Goal: Information Seeking & Learning: Learn about a topic

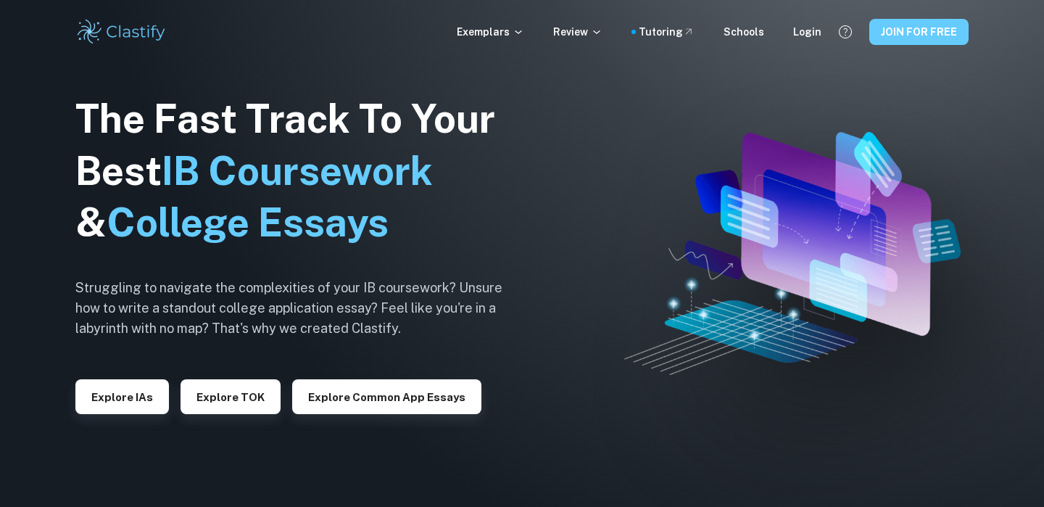
click at [926, 42] on button "JOIN FOR FREE" at bounding box center [919, 32] width 99 height 26
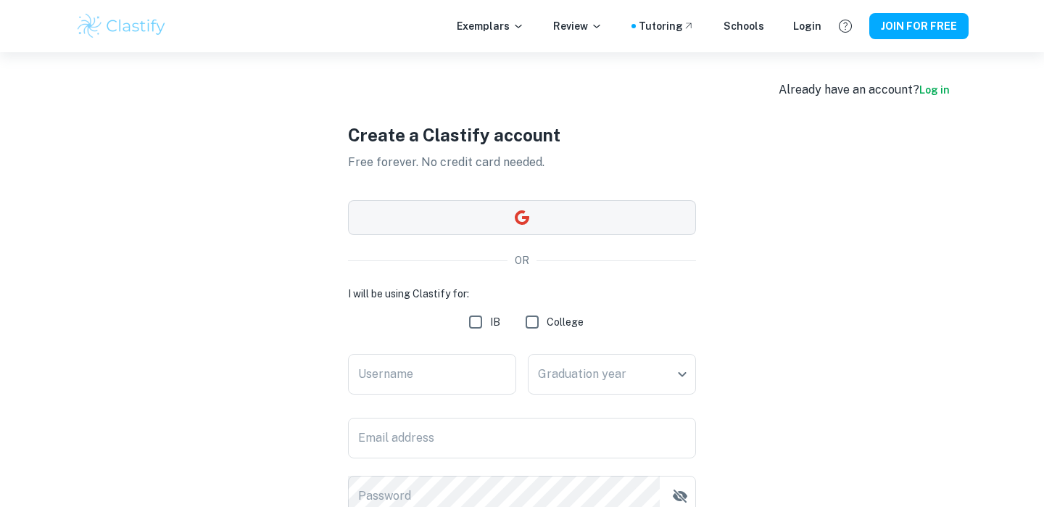
click at [558, 210] on button "button" at bounding box center [522, 217] width 348 height 35
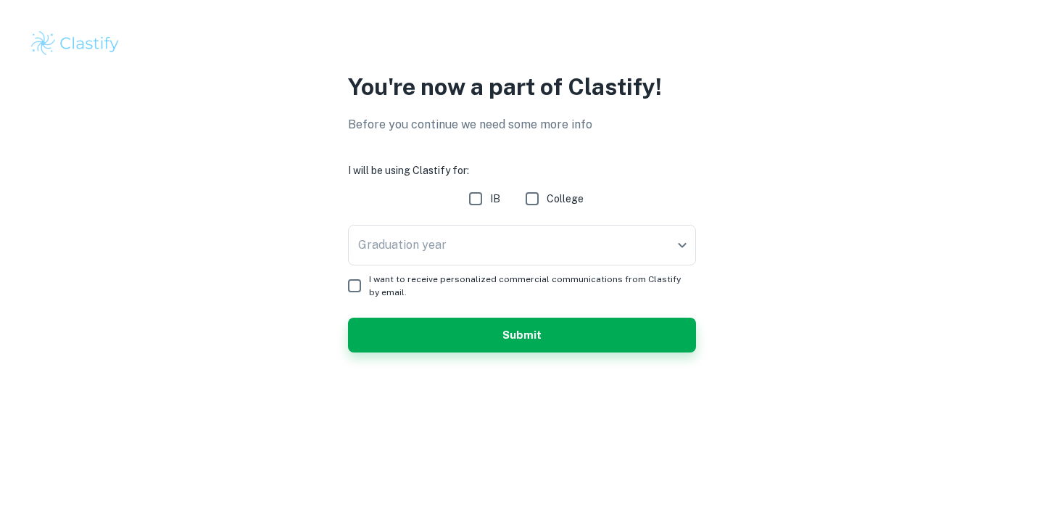
click at [483, 197] on input "IB" at bounding box center [475, 198] width 29 height 29
checkbox input "true"
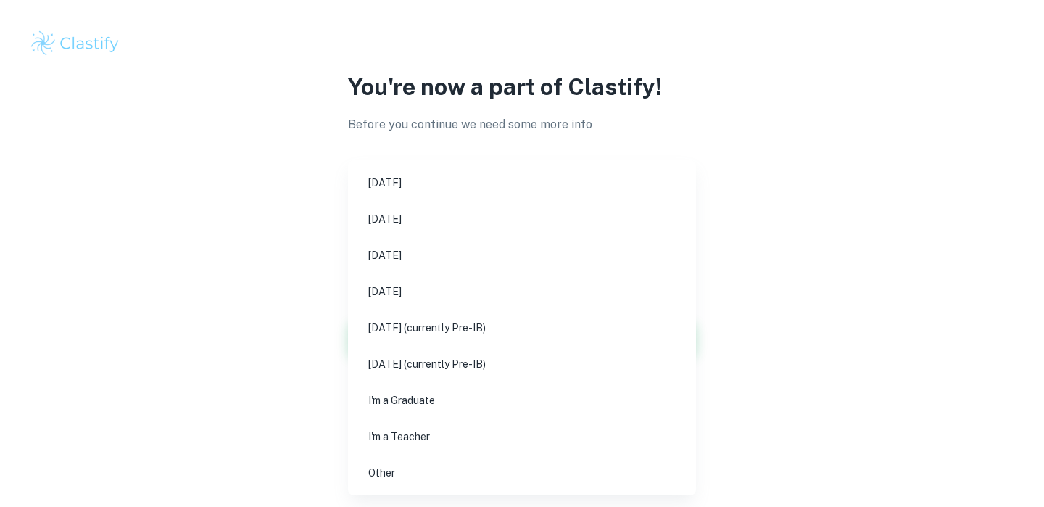
click at [533, 229] on body "We value your privacy We use cookies to enhance your browsing experience, serve…" at bounding box center [522, 253] width 1044 height 507
click at [528, 319] on li "[DATE] (currently Pre-IB)" at bounding box center [522, 327] width 337 height 33
type input "M27"
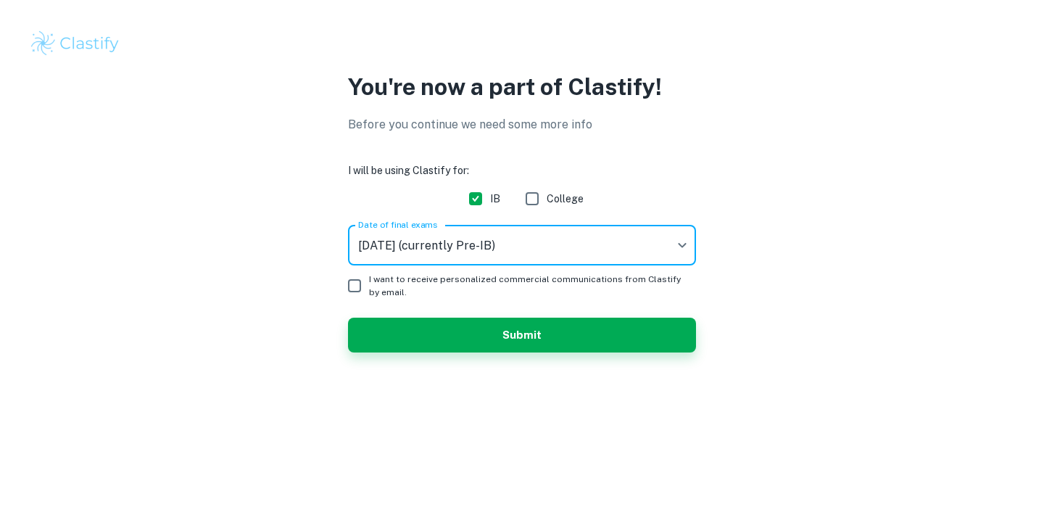
click at [403, 290] on span "I want to receive personalized commercial communications from Clastify by email." at bounding box center [526, 286] width 315 height 26
click at [369, 290] on input "I want to receive personalized commercial communications from Clastify by email." at bounding box center [354, 285] width 29 height 29
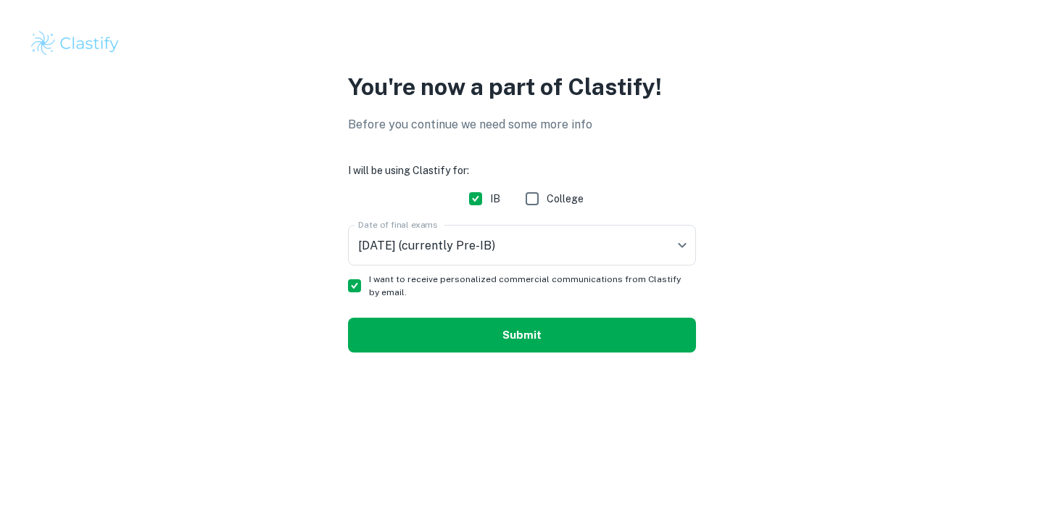
click at [487, 348] on button "Submit" at bounding box center [522, 335] width 348 height 35
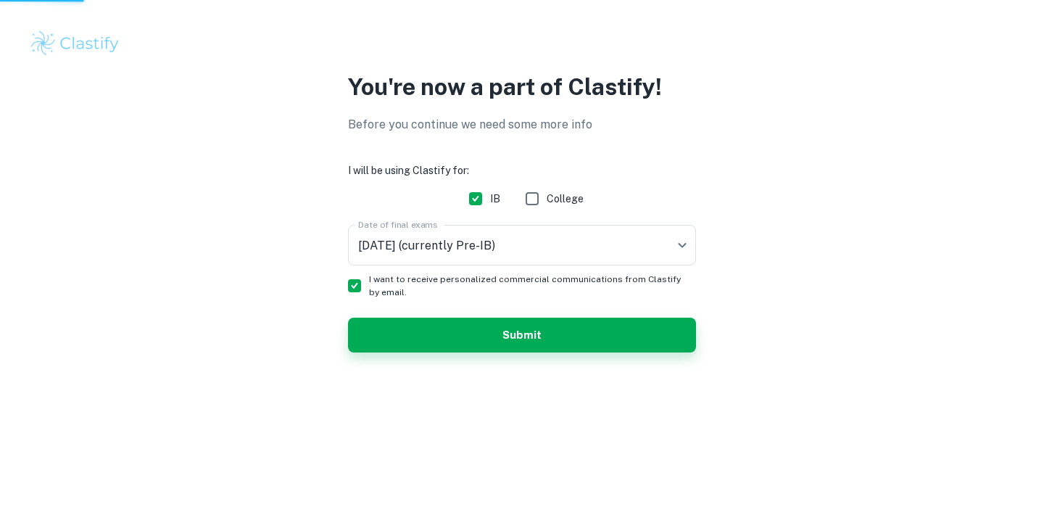
click at [426, 293] on span "I want to receive personalized commercial communications from Clastify by email." at bounding box center [526, 286] width 315 height 26
click at [369, 293] on input "I want to receive personalized commercial communications from Clastify by email." at bounding box center [354, 285] width 29 height 29
checkbox input "false"
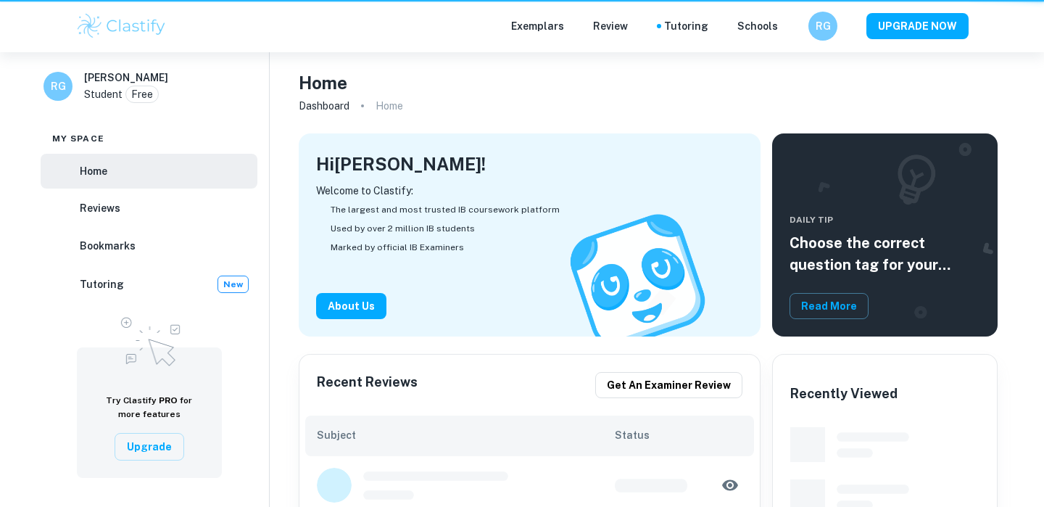
click at [469, 331] on div "Hi Roman Vicente Garcia ! Welcome to Clastify: The largest and most trusted IB …" at bounding box center [530, 234] width 462 height 203
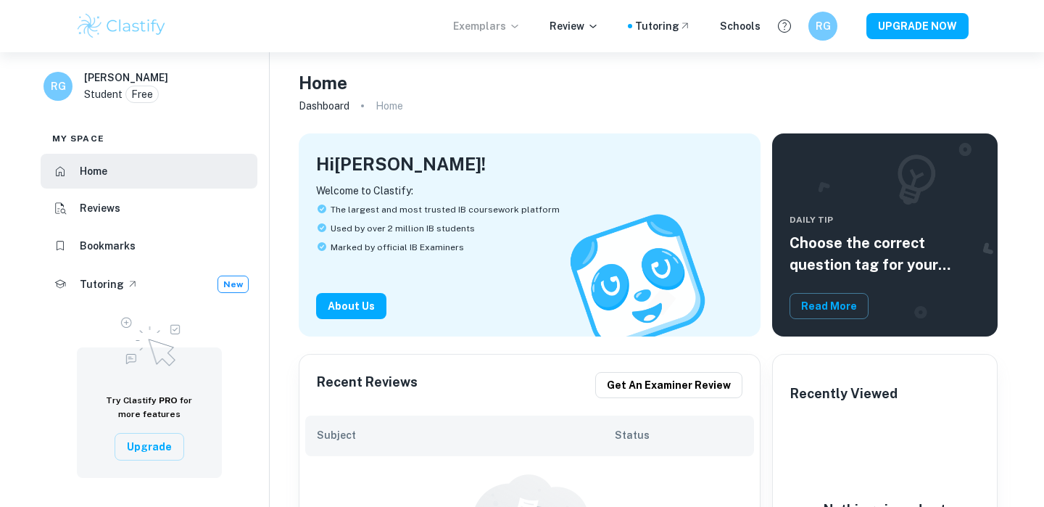
click at [518, 25] on icon at bounding box center [514, 27] width 7 height 4
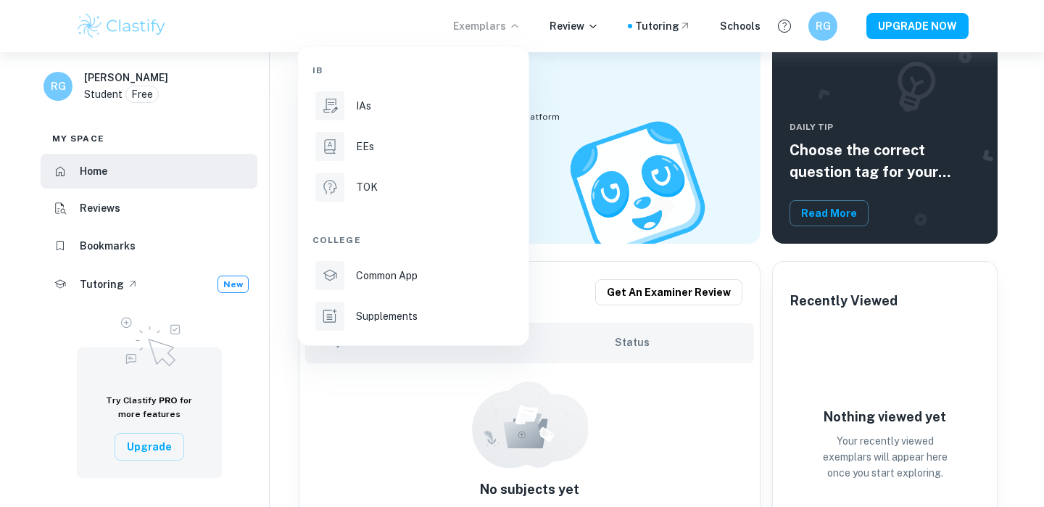
scroll to position [94, 0]
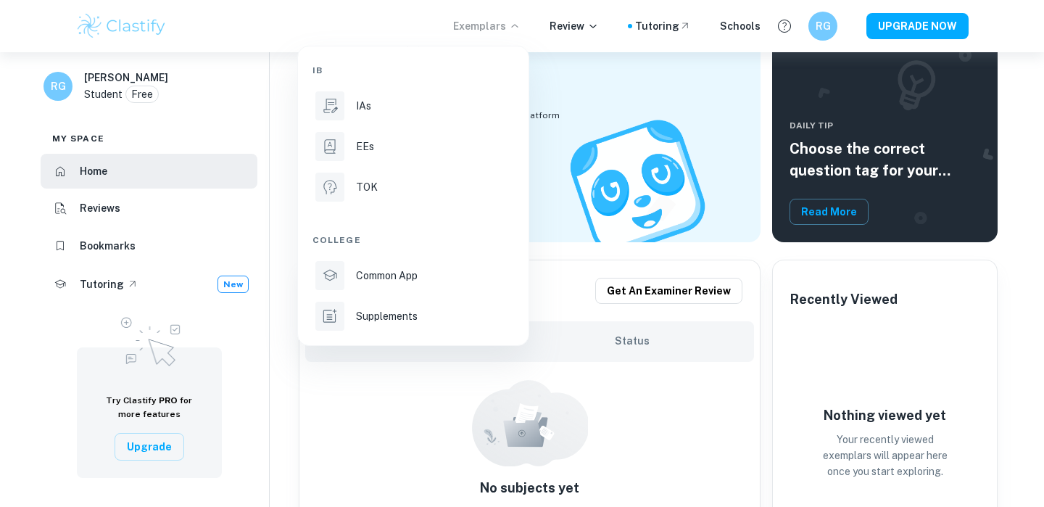
click at [153, 28] on div at bounding box center [522, 253] width 1044 height 507
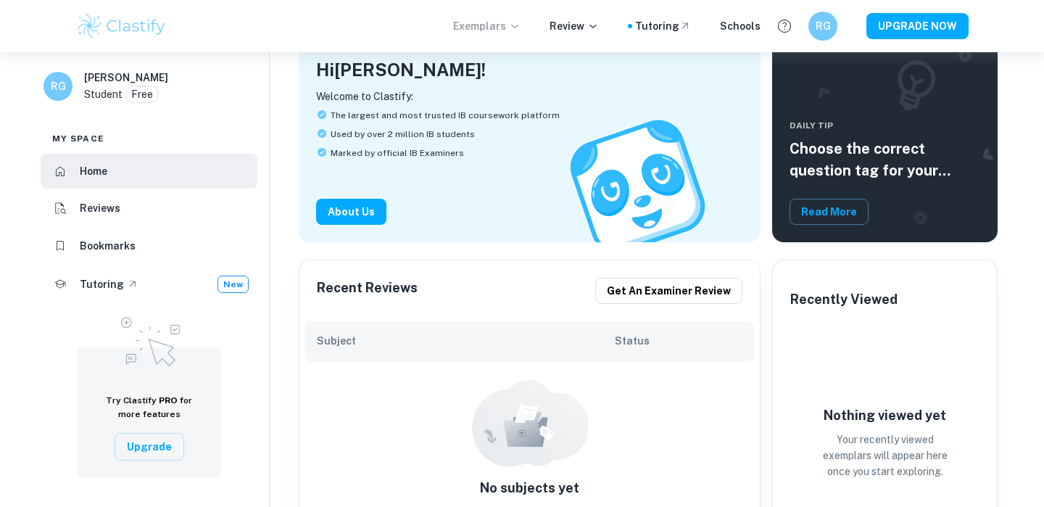
click at [153, 28] on img at bounding box center [121, 26] width 92 height 29
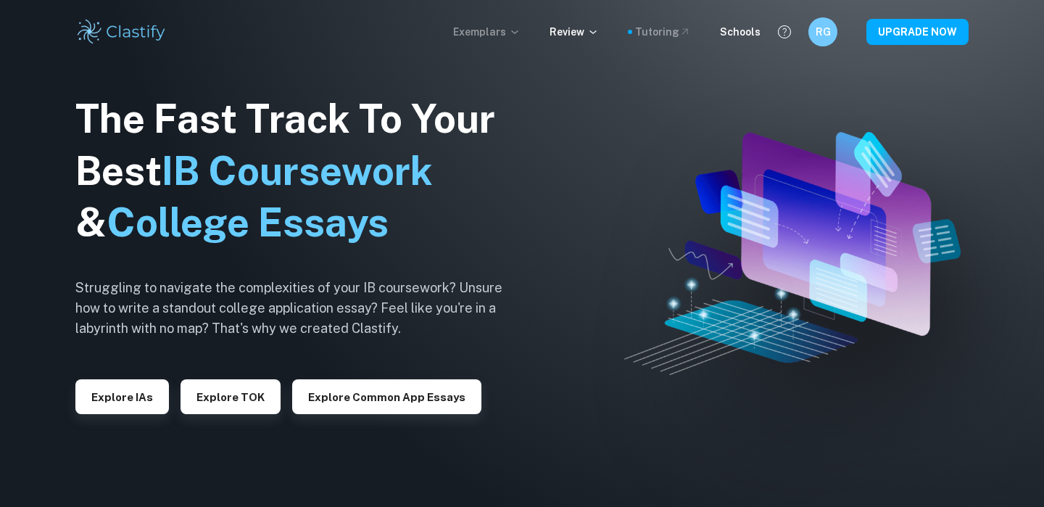
click at [656, 33] on div "Tutoring" at bounding box center [663, 32] width 56 height 16
click at [726, 44] on div "Exemplars Review Tutoring Schools RG UPGRADE NOW" at bounding box center [522, 31] width 928 height 29
click at [733, 38] on div "Schools" at bounding box center [740, 32] width 41 height 16
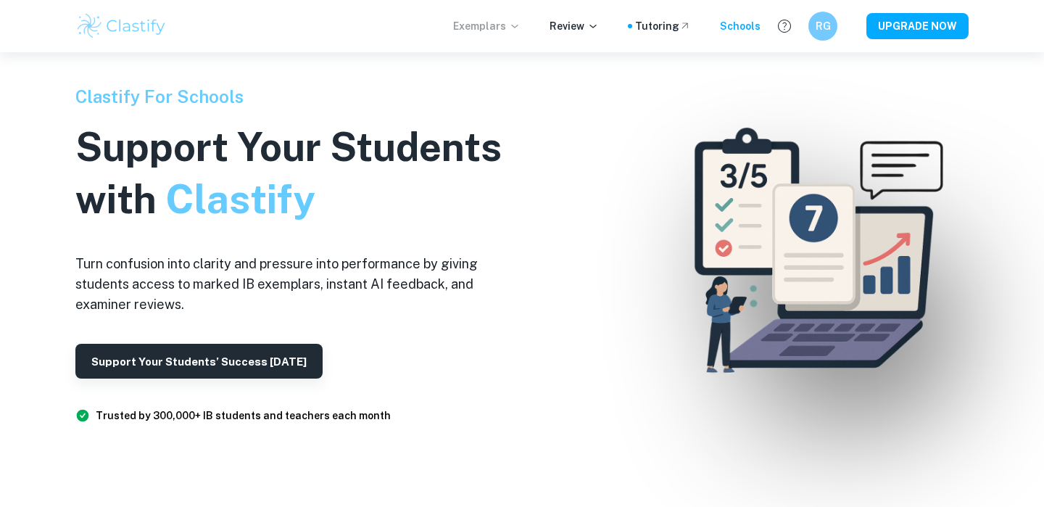
click at [505, 24] on p "Exemplars" at bounding box center [486, 26] width 67 height 16
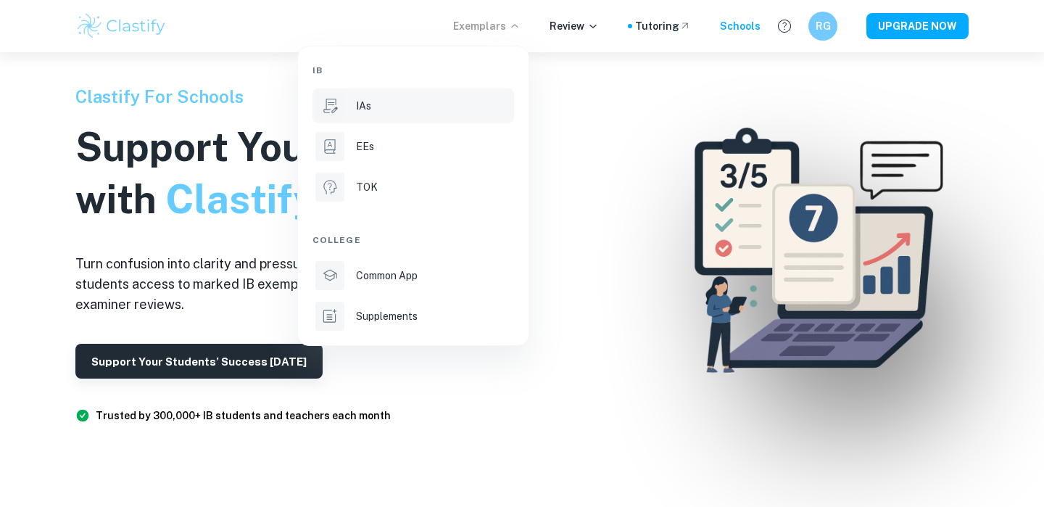
click at [424, 108] on div "IAs" at bounding box center [433, 106] width 155 height 16
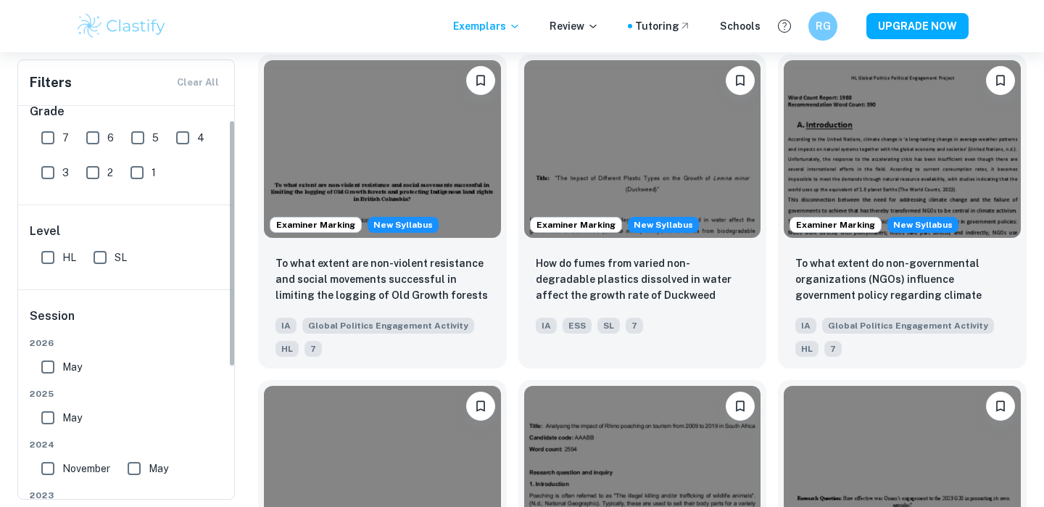
scroll to position [22, 0]
click at [55, 250] on input "HL" at bounding box center [47, 255] width 29 height 29
checkbox input "true"
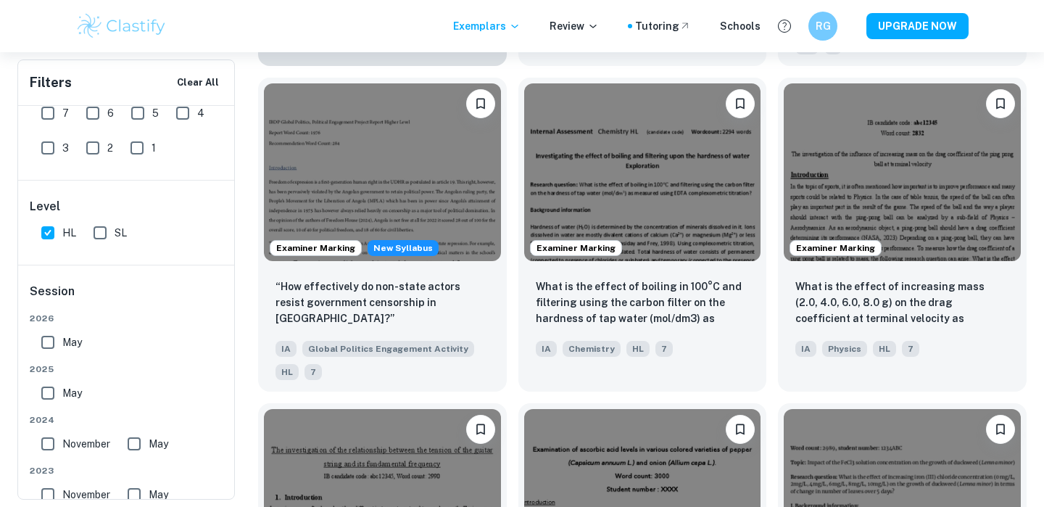
scroll to position [0, 0]
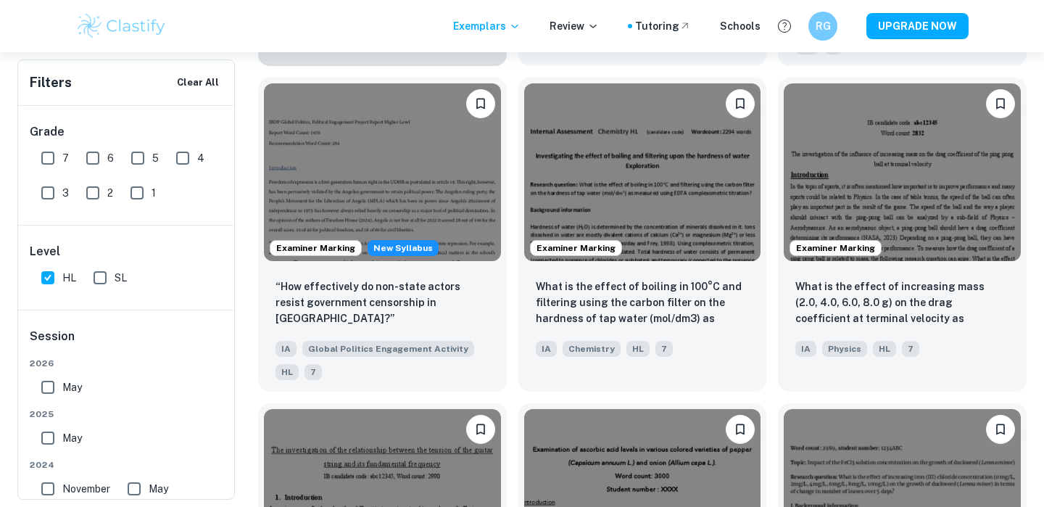
click at [51, 159] on input "7" at bounding box center [47, 158] width 29 height 29
checkbox input "true"
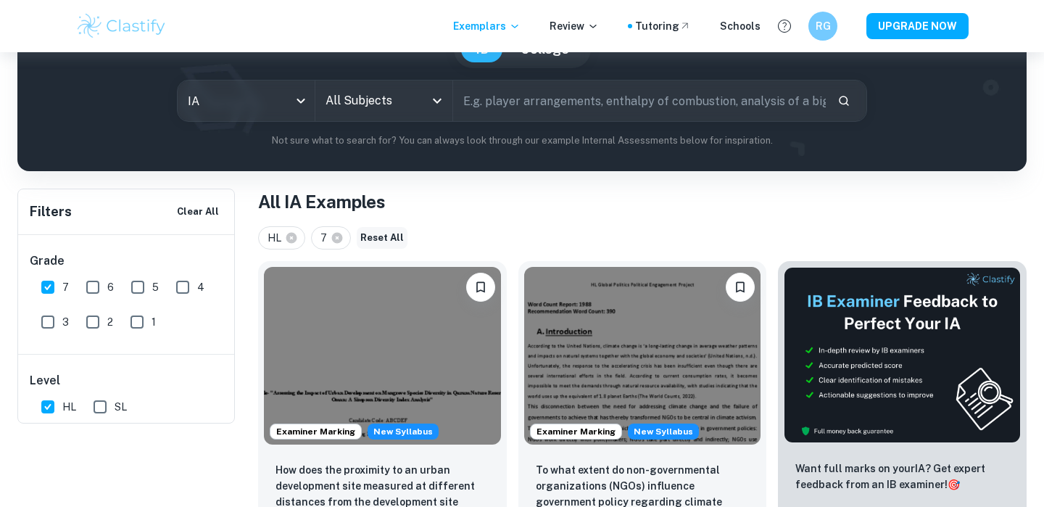
scroll to position [13, 0]
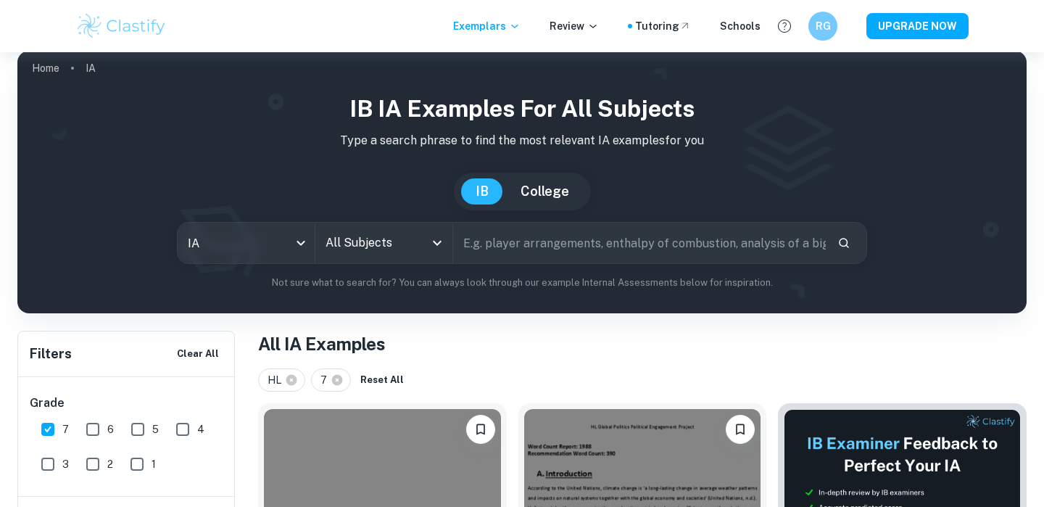
click at [430, 231] on div "All Subjects" at bounding box center [383, 243] width 137 height 41
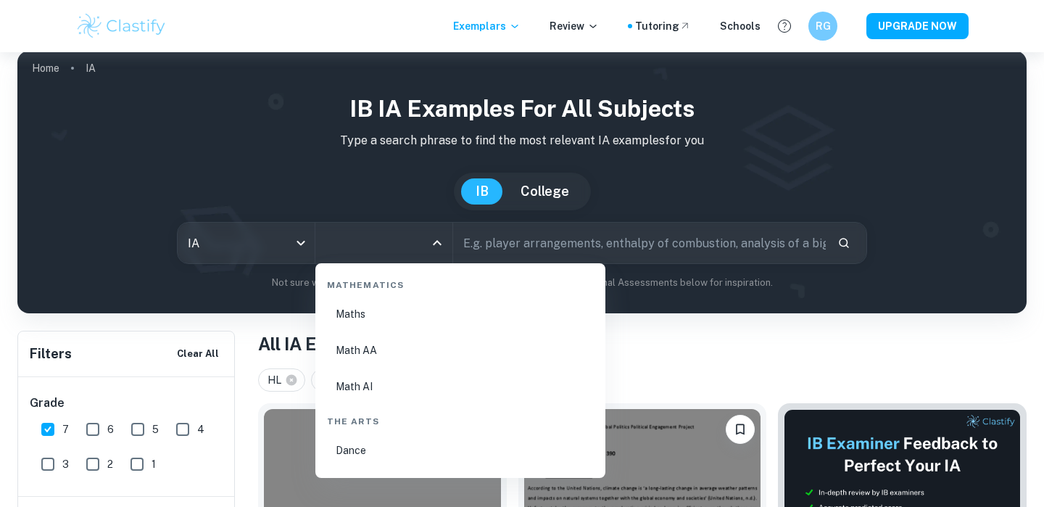
scroll to position [2512, 0]
click at [418, 351] on li "Math AA" at bounding box center [460, 343] width 279 height 33
type input "Math AA"
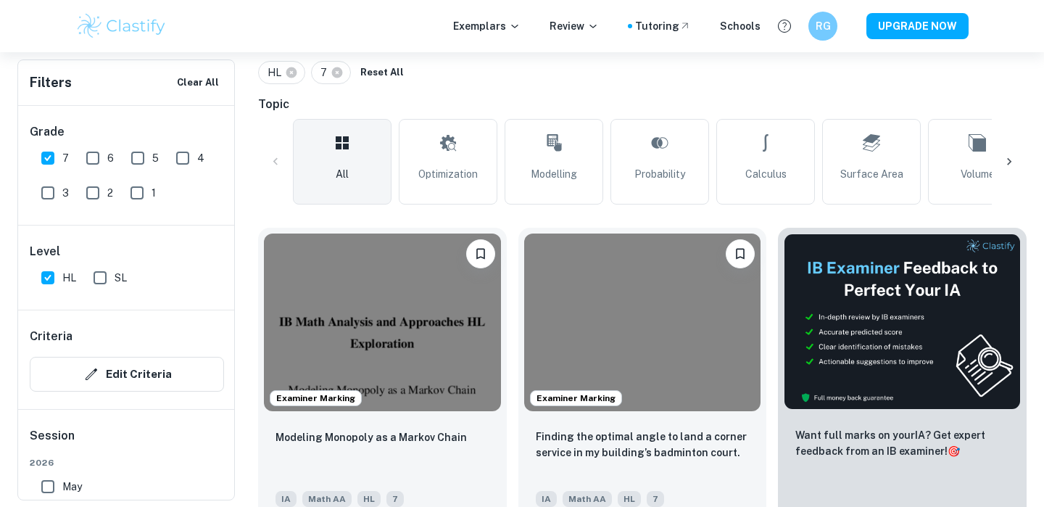
scroll to position [96, 0]
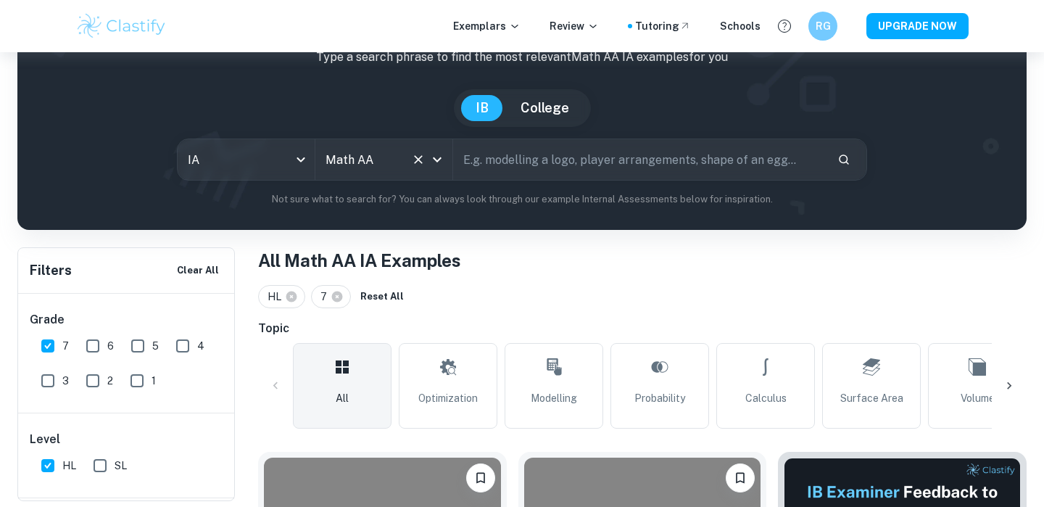
click at [385, 174] on div "Math AA All Subjects" at bounding box center [383, 159] width 137 height 41
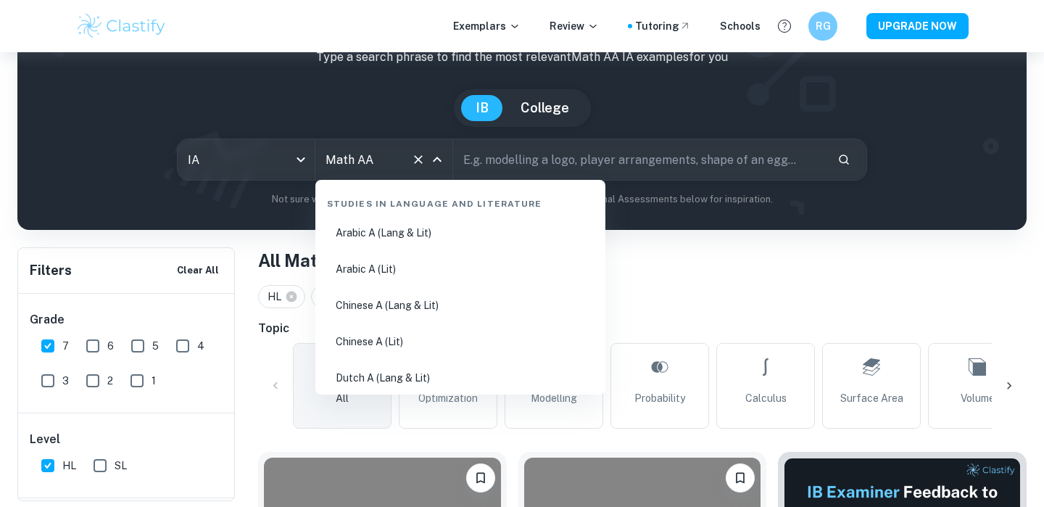
scroll to position [2401, 0]
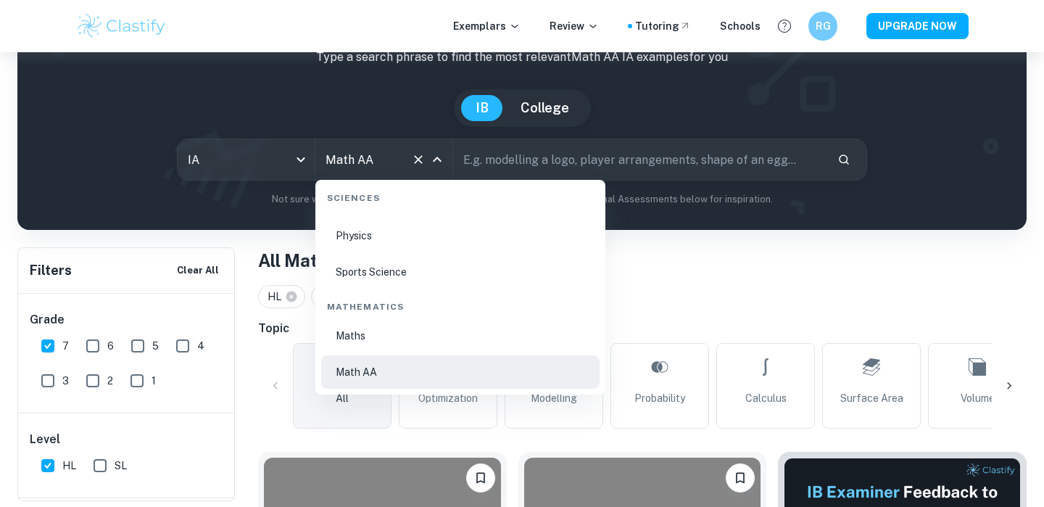
click at [435, 353] on ul "Maths Math AA Math AI" at bounding box center [460, 372] width 279 height 106
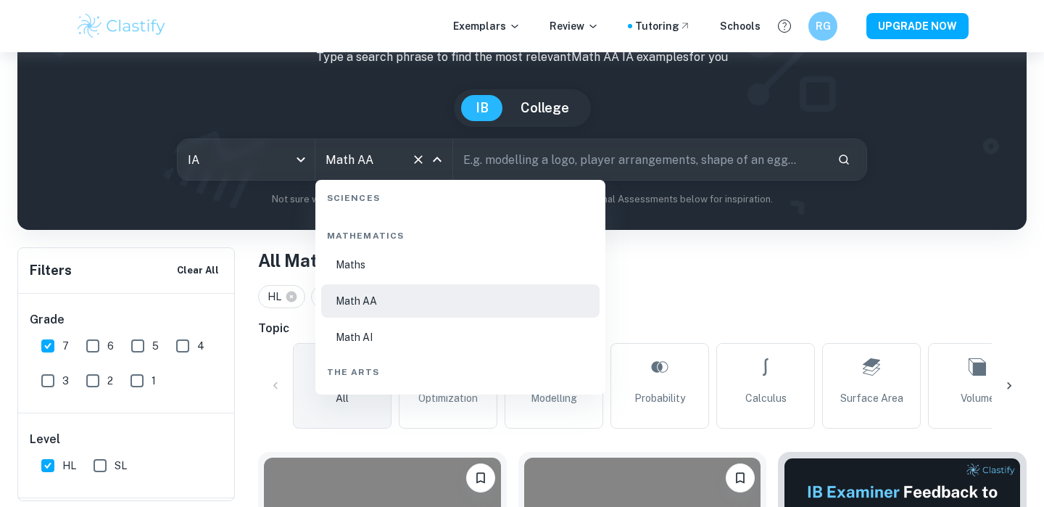
scroll to position [2474, 0]
click at [446, 347] on li "Math AI" at bounding box center [460, 334] width 279 height 33
type input "Math AI"
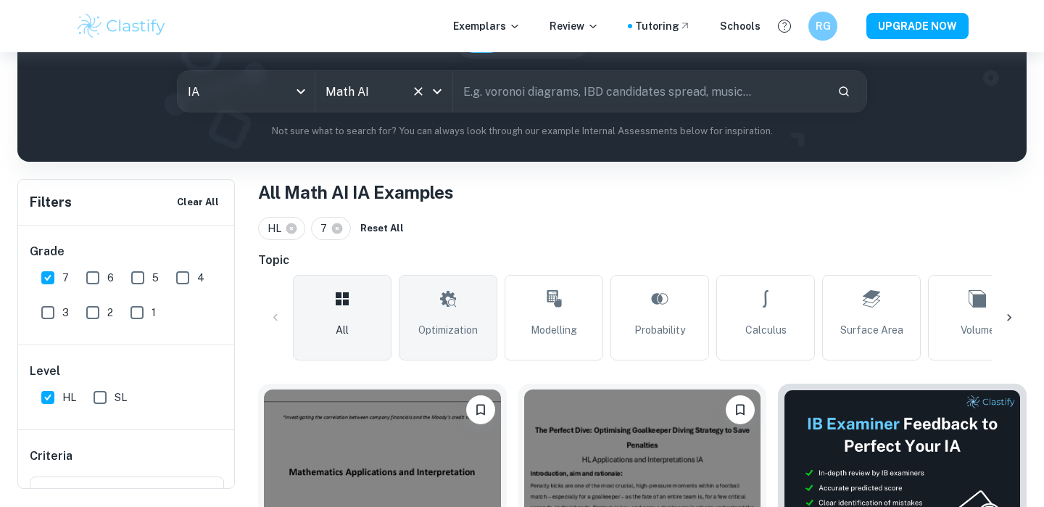
scroll to position [152, 0]
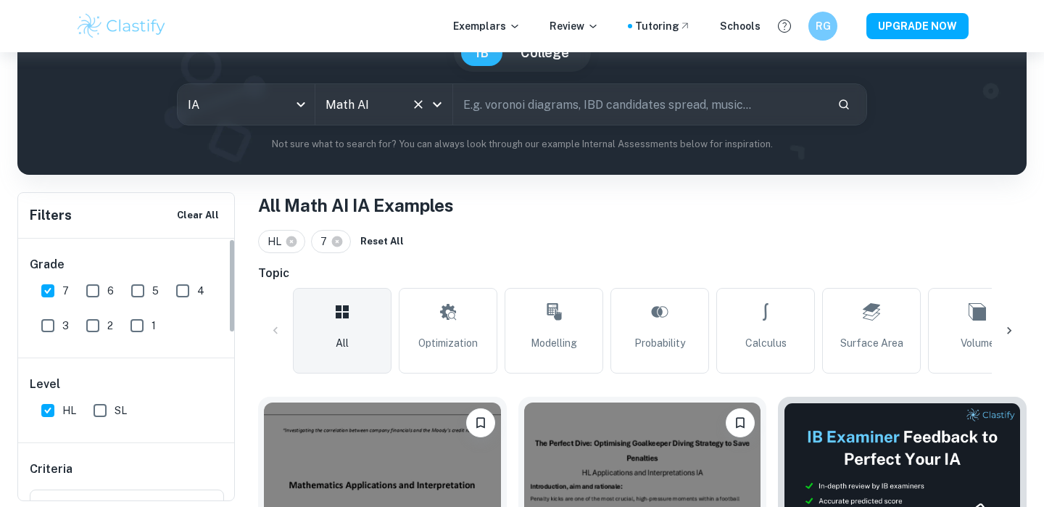
click at [62, 407] on span "HL" at bounding box center [69, 411] width 14 height 16
click at [62, 407] on input "HL" at bounding box center [47, 410] width 29 height 29
checkbox input "false"
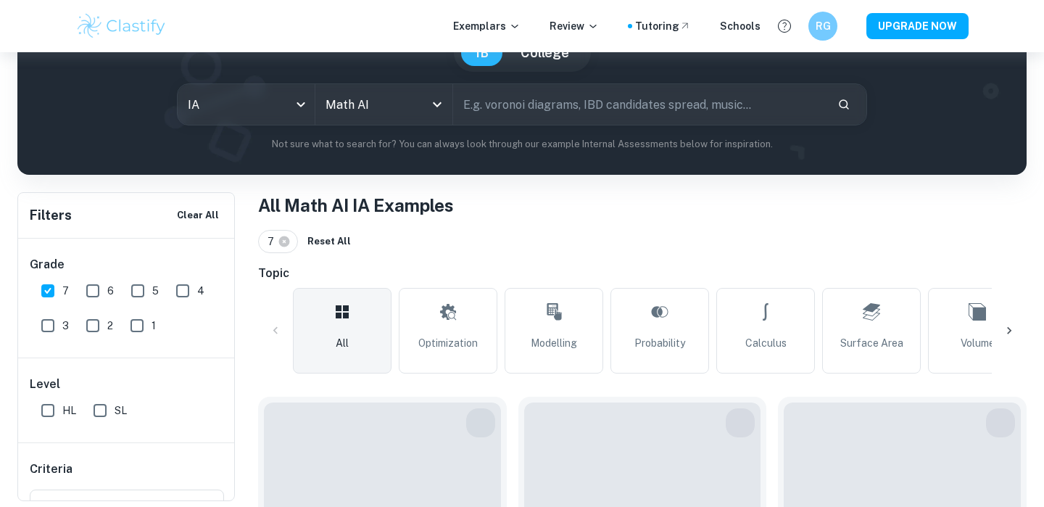
click at [107, 412] on input "SL" at bounding box center [100, 410] width 29 height 29
checkbox input "true"
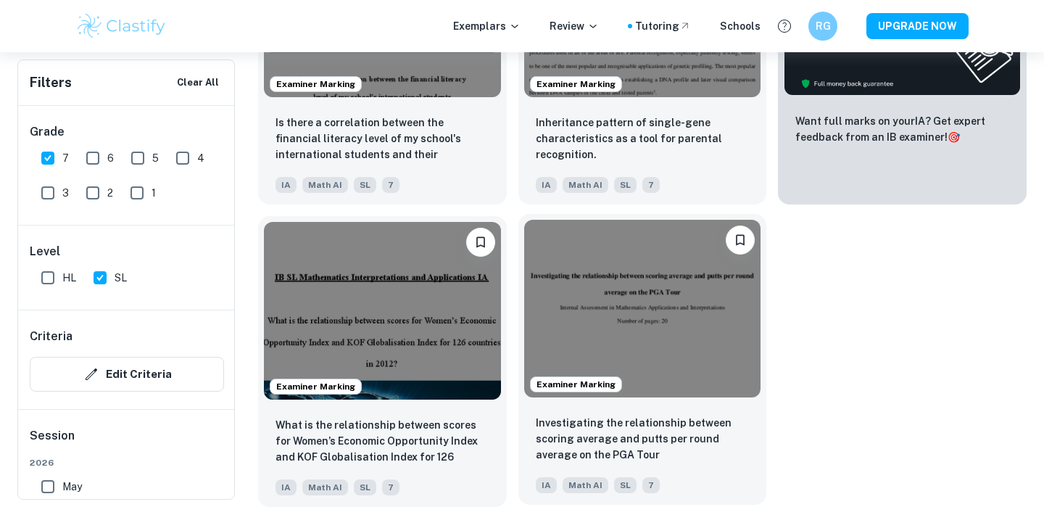
scroll to position [545, 0]
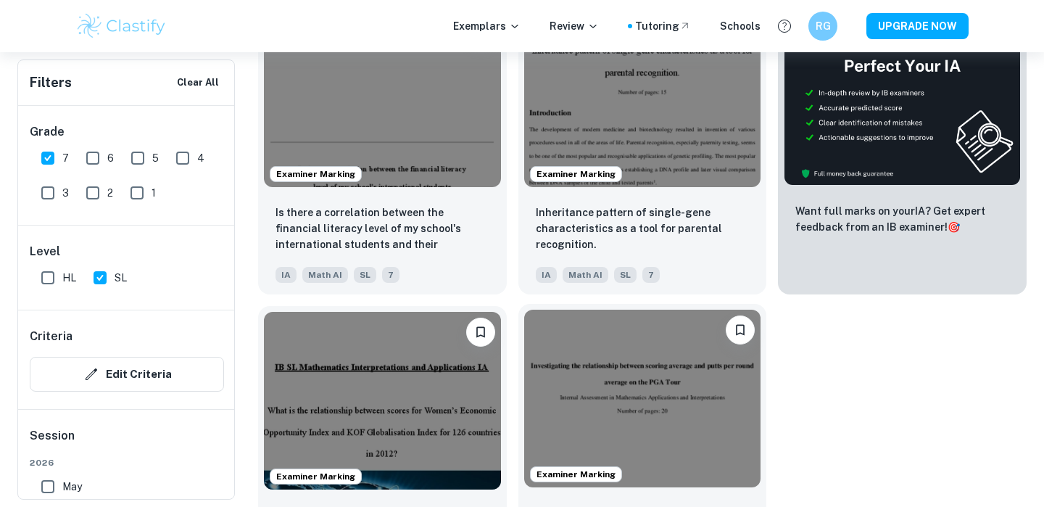
click at [712, 418] on img at bounding box center [642, 399] width 237 height 178
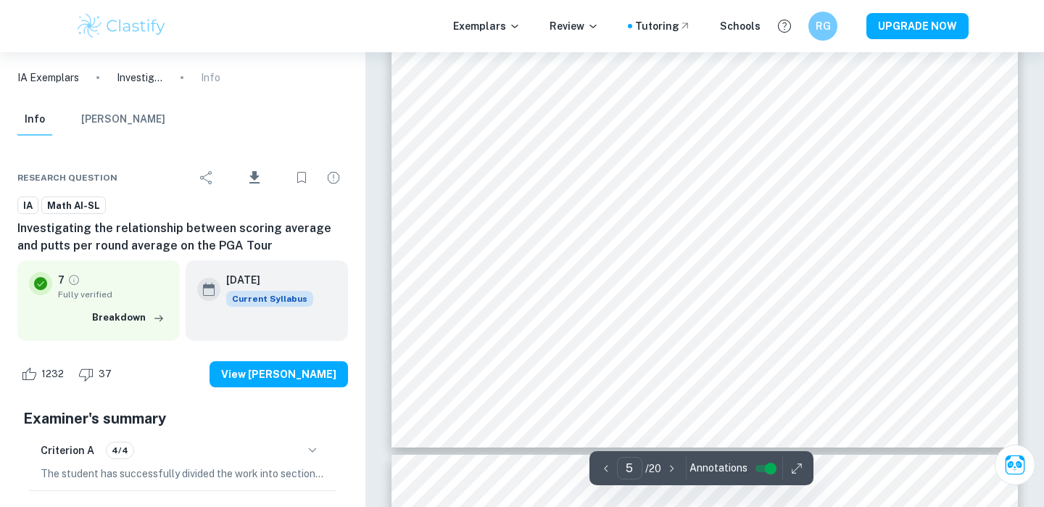
scroll to position [4263, 0]
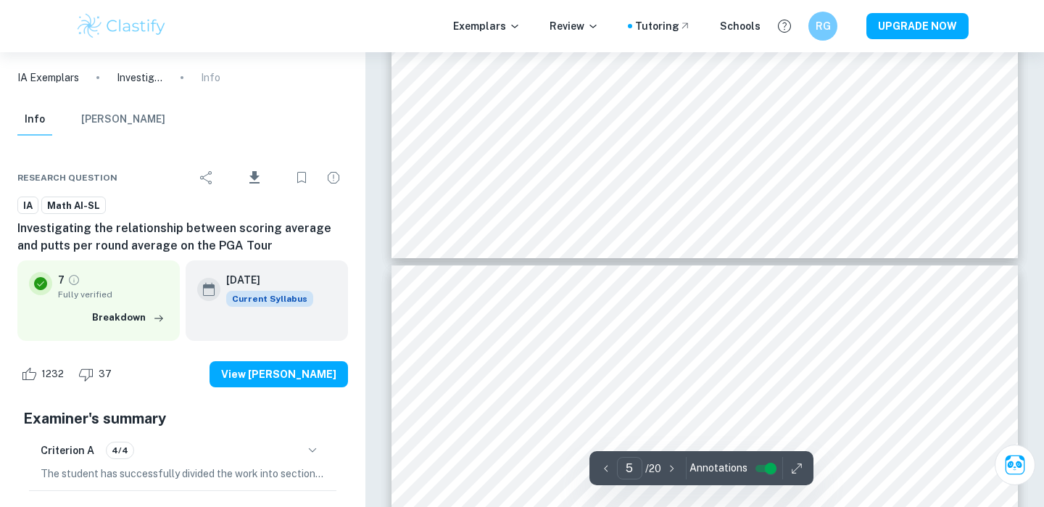
type input "6"
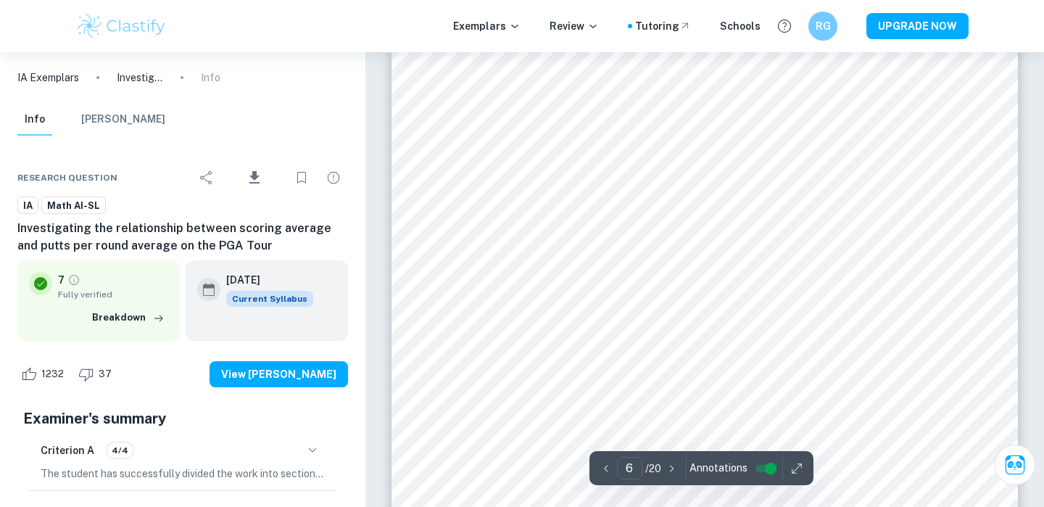
scroll to position [4762, 0]
